Goal: Task Accomplishment & Management: Manage account settings

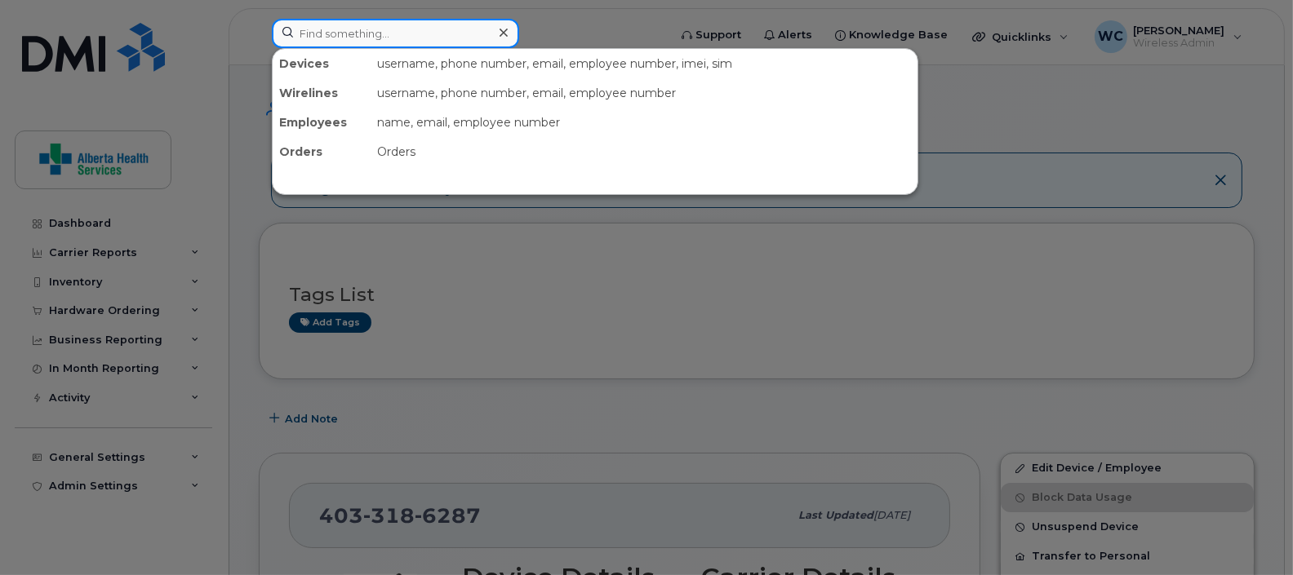
click at [429, 29] on input at bounding box center [395, 33] width 247 height 29
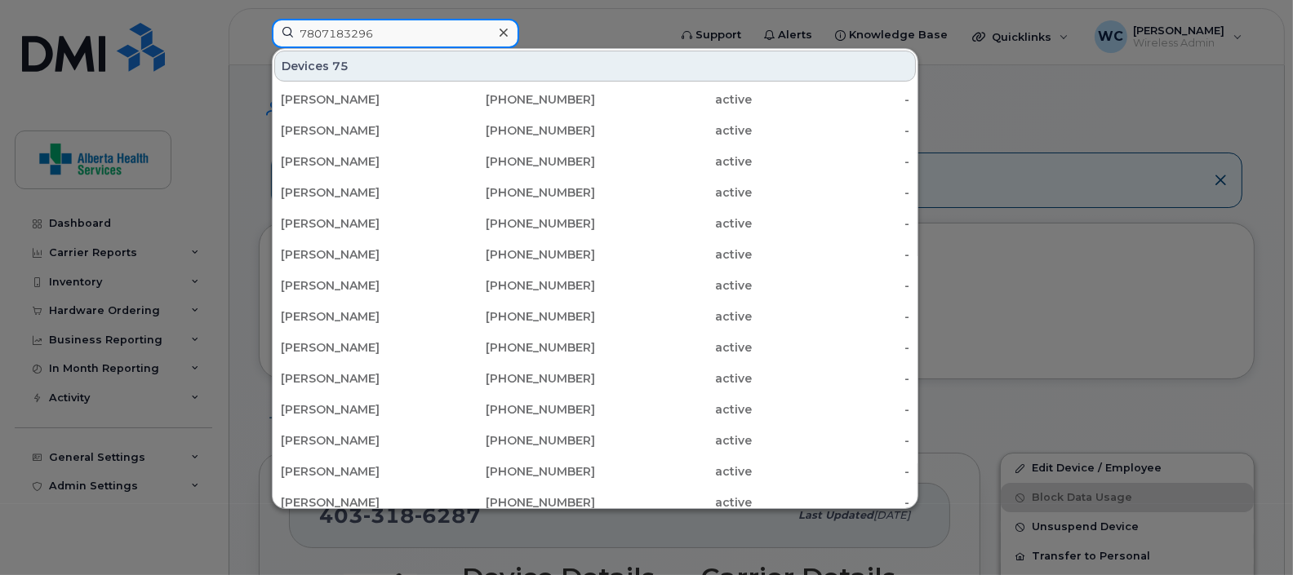
type input "7807183296"
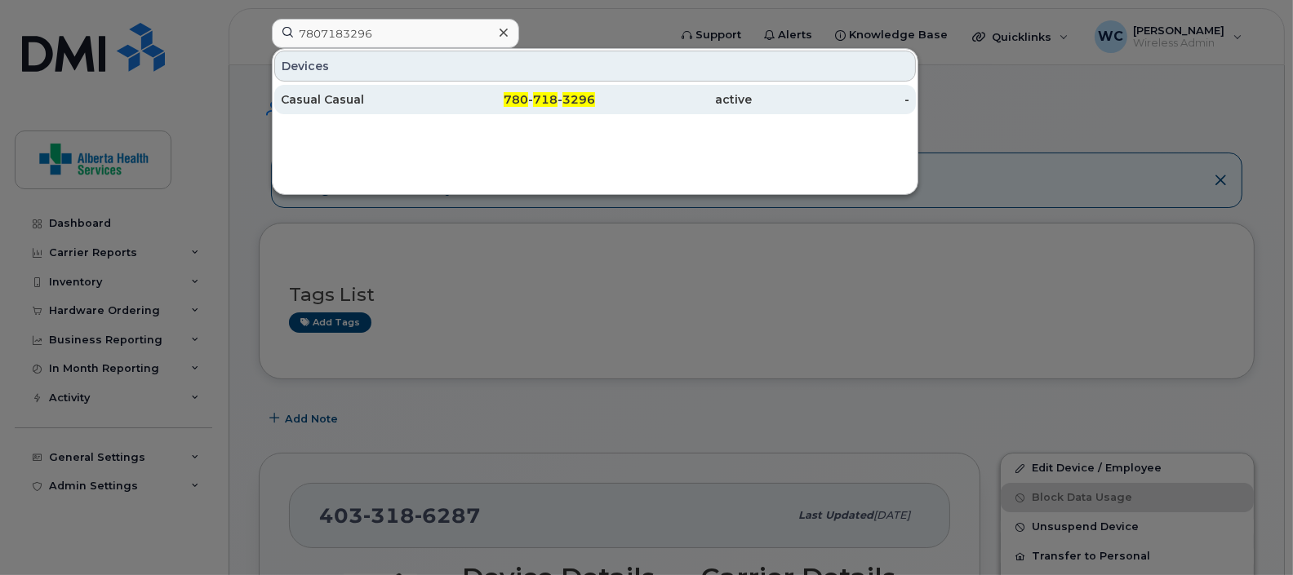
click at [418, 91] on div "Casual Casual" at bounding box center [360, 99] width 158 height 16
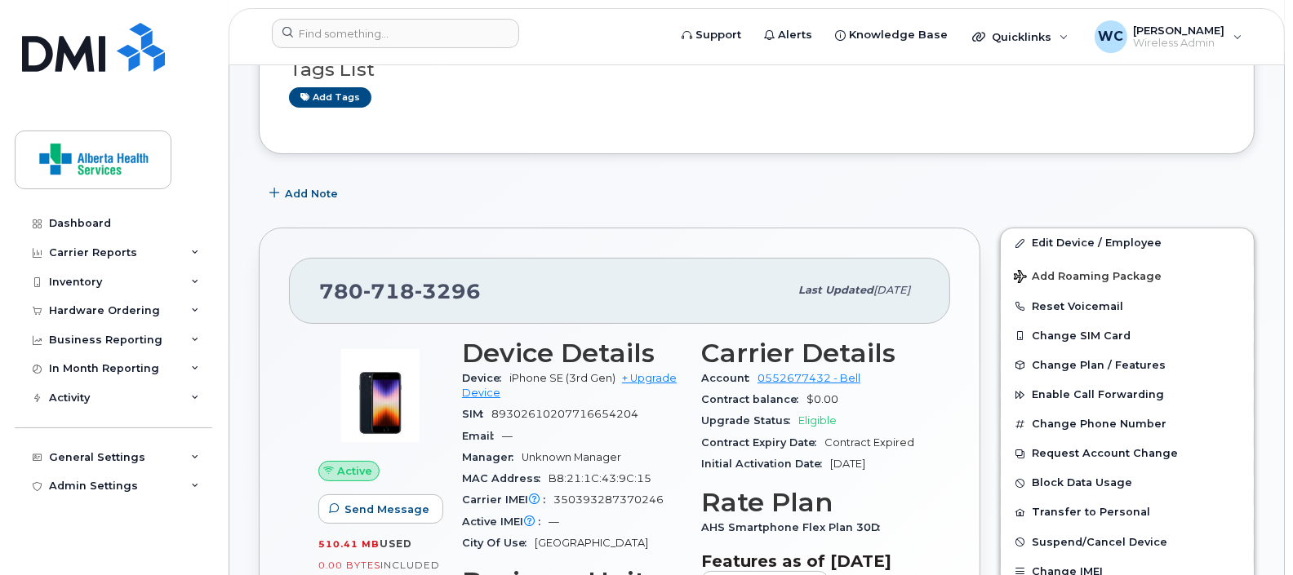
scroll to position [306, 0]
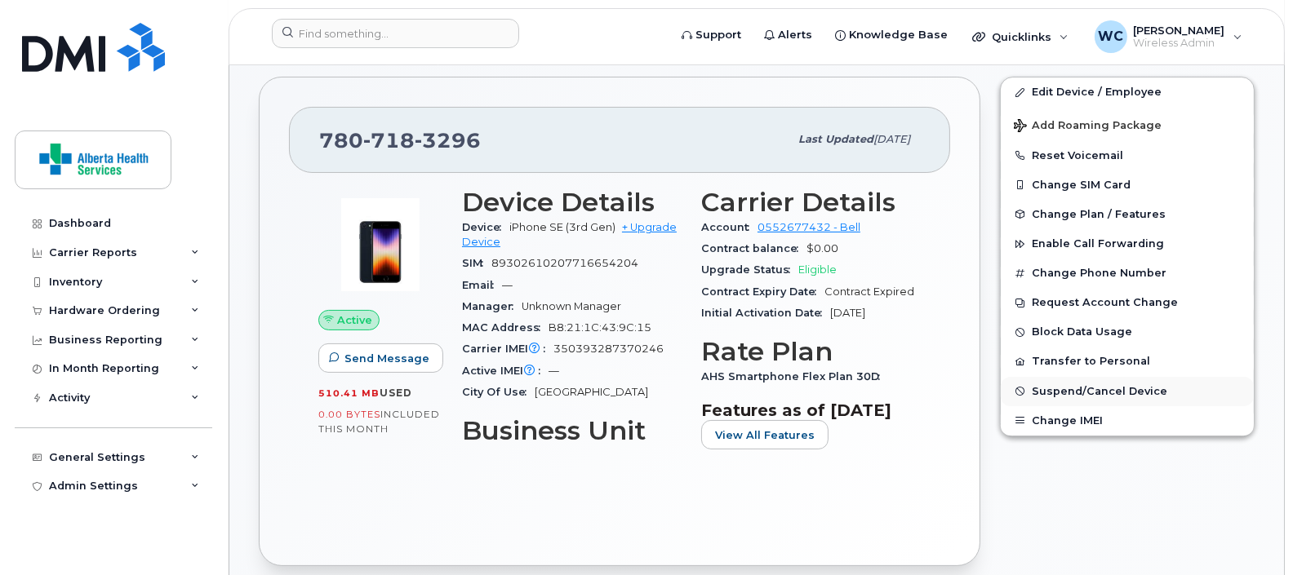
click at [1090, 388] on span "Suspend/Cancel Device" at bounding box center [1099, 391] width 135 height 12
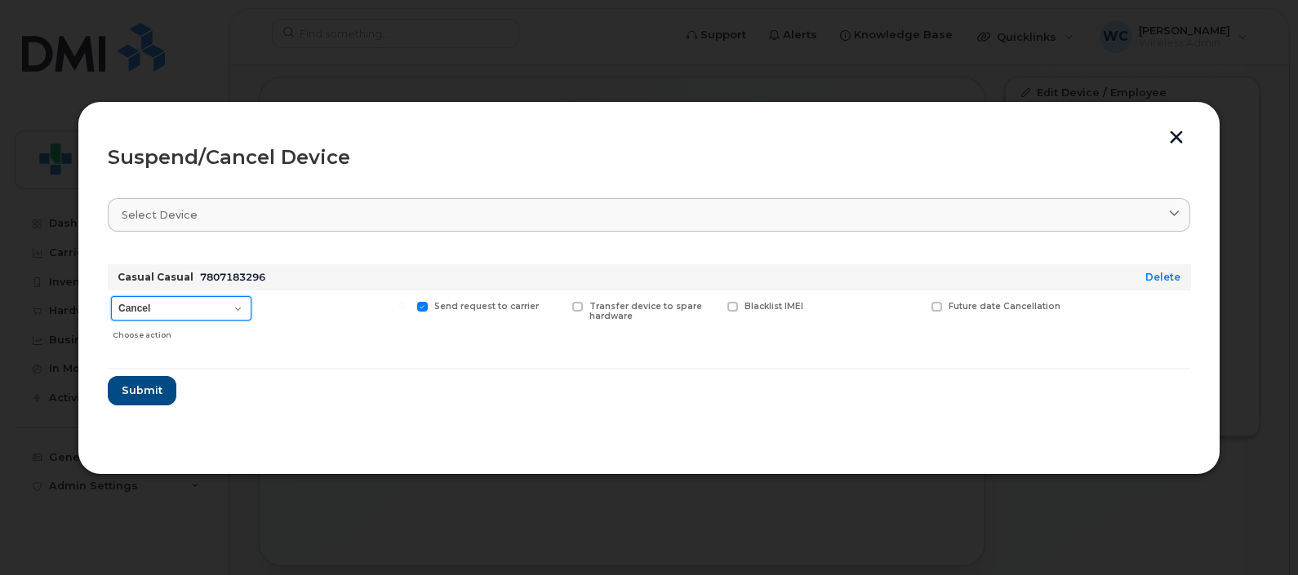
click at [200, 308] on select "Cancel Suspend - Extend Suspension Suspend - Reduced Rate Suspend - Full Rate S…" at bounding box center [181, 308] width 140 height 24
select select "[object Object]"
click at [111, 296] on select "Cancel Suspend - Extend Suspension Suspend - Reduced Rate Suspend - Full Rate S…" at bounding box center [181, 308] width 140 height 24
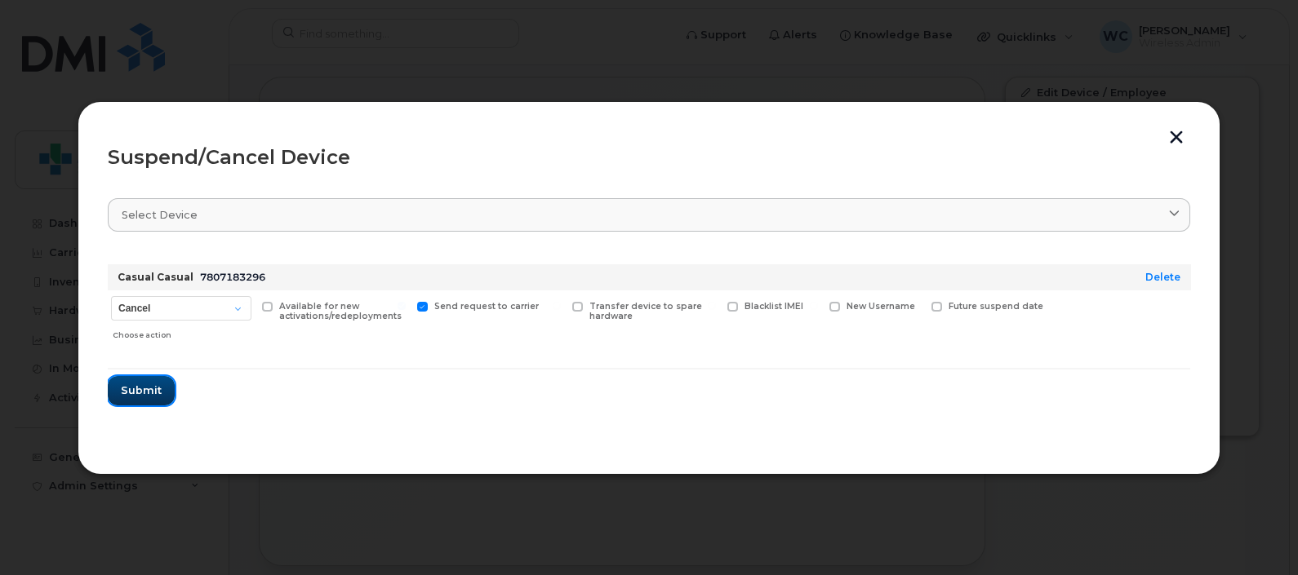
click at [140, 384] on span "Submit" at bounding box center [141, 391] width 41 height 16
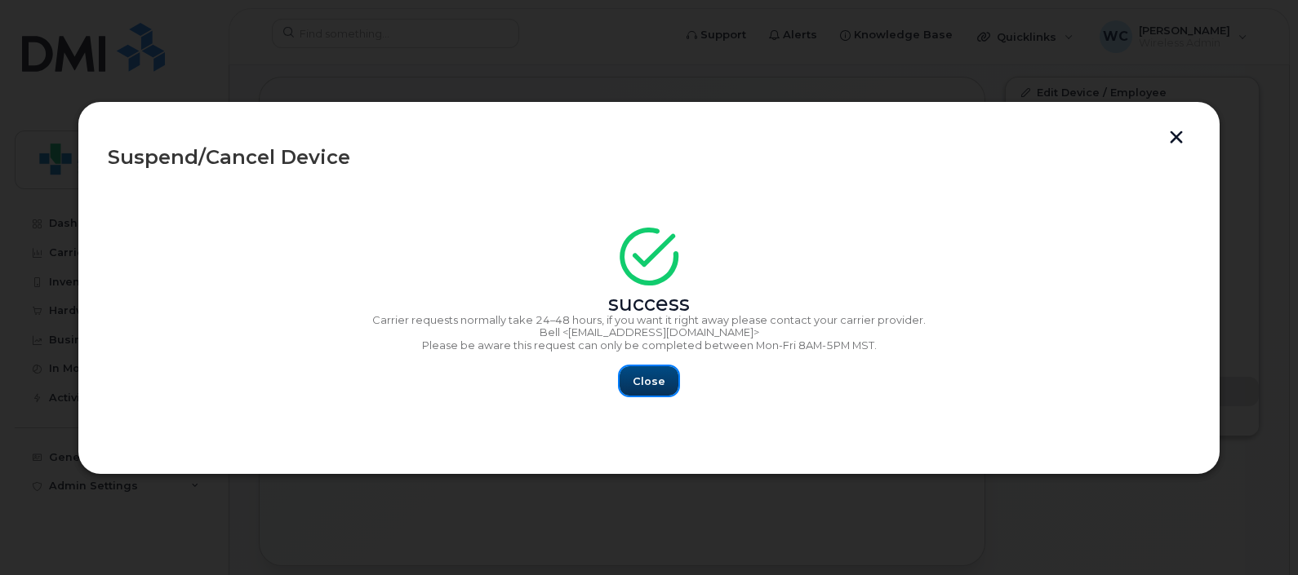
click at [650, 380] on span "Close" at bounding box center [649, 382] width 33 height 16
